Goal: Task Accomplishment & Management: Use online tool/utility

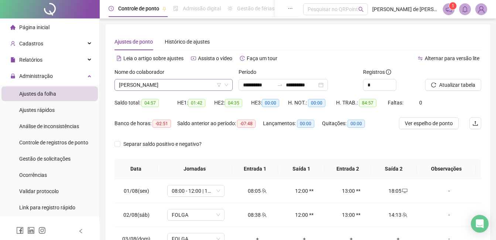
click at [185, 85] on span "[PERSON_NAME]" at bounding box center [173, 84] width 109 height 11
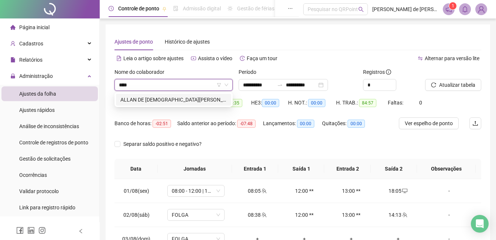
type input "*****"
click at [184, 104] on div "ALLAN DE [DEMOGRAPHIC_DATA][PERSON_NAME]" at bounding box center [173, 100] width 115 height 12
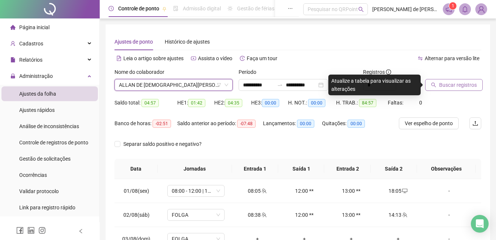
click at [451, 82] on span "Buscar registros" at bounding box center [458, 85] width 38 height 8
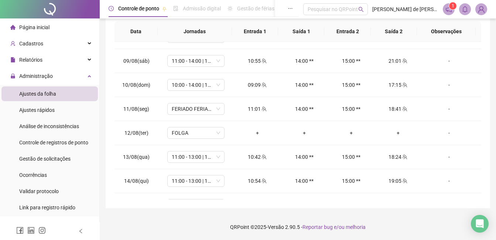
scroll to position [250, 0]
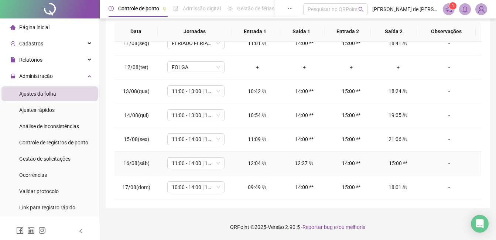
click at [444, 165] on div "-" at bounding box center [449, 163] width 44 height 8
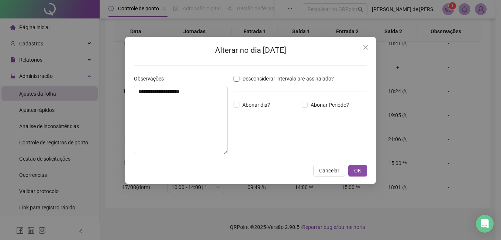
click at [278, 81] on span "Desconsiderar intervalo pré-assinalado?" at bounding box center [288, 79] width 97 height 8
click at [359, 172] on span "OK" at bounding box center [358, 171] width 7 height 8
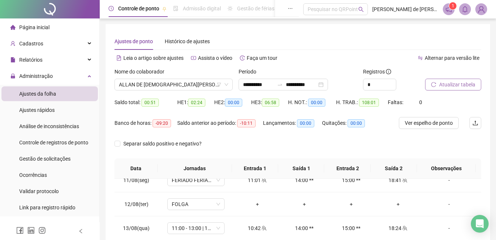
scroll to position [0, 0]
click at [448, 83] on span "Atualizar tabela" at bounding box center [457, 85] width 36 height 8
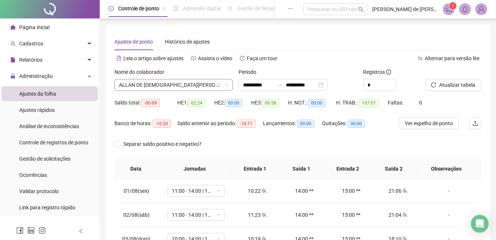
click at [185, 82] on span "ALLAN DE [DEMOGRAPHIC_DATA][PERSON_NAME]" at bounding box center [173, 84] width 109 height 11
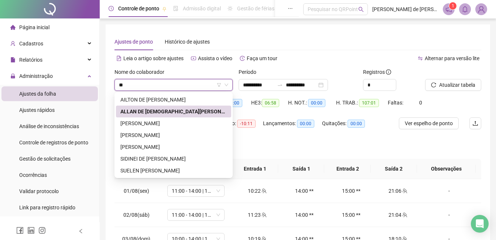
type input "***"
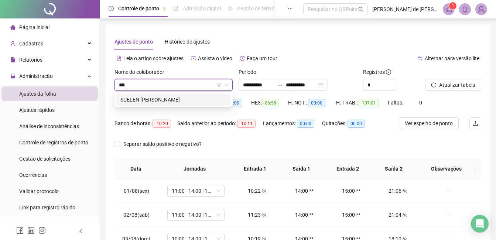
click at [184, 96] on div "SUELEN [PERSON_NAME]" at bounding box center [173, 100] width 106 height 8
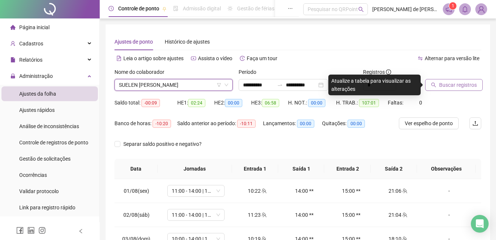
click at [455, 89] on button "Buscar registros" at bounding box center [454, 85] width 58 height 12
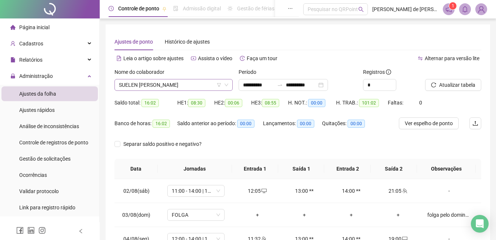
click at [172, 82] on span "SUELEN [PERSON_NAME]" at bounding box center [173, 84] width 109 height 11
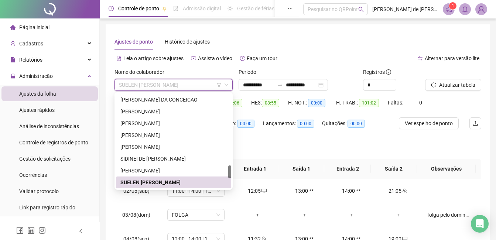
type input "*"
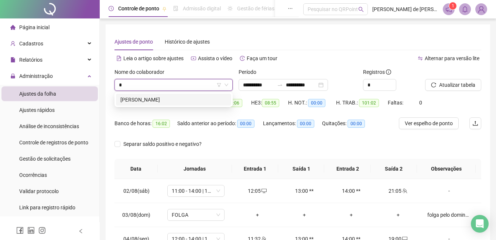
scroll to position [0, 0]
click at [160, 105] on div "[PERSON_NAME]" at bounding box center [173, 100] width 115 height 12
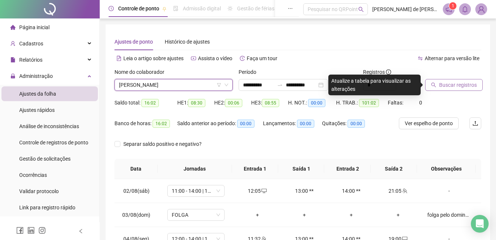
click at [446, 83] on span "Buscar registros" at bounding box center [458, 85] width 38 height 8
